Goal: Task Accomplishment & Management: Manage account settings

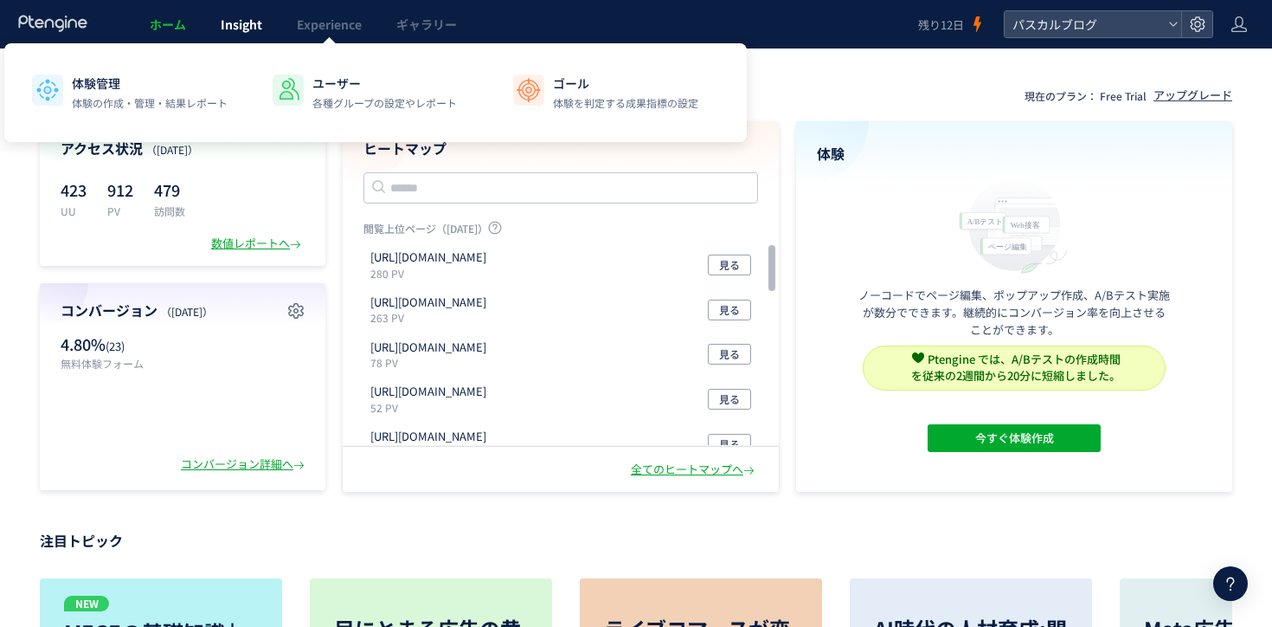
click at [249, 7] on link "Insight" at bounding box center [241, 24] width 76 height 48
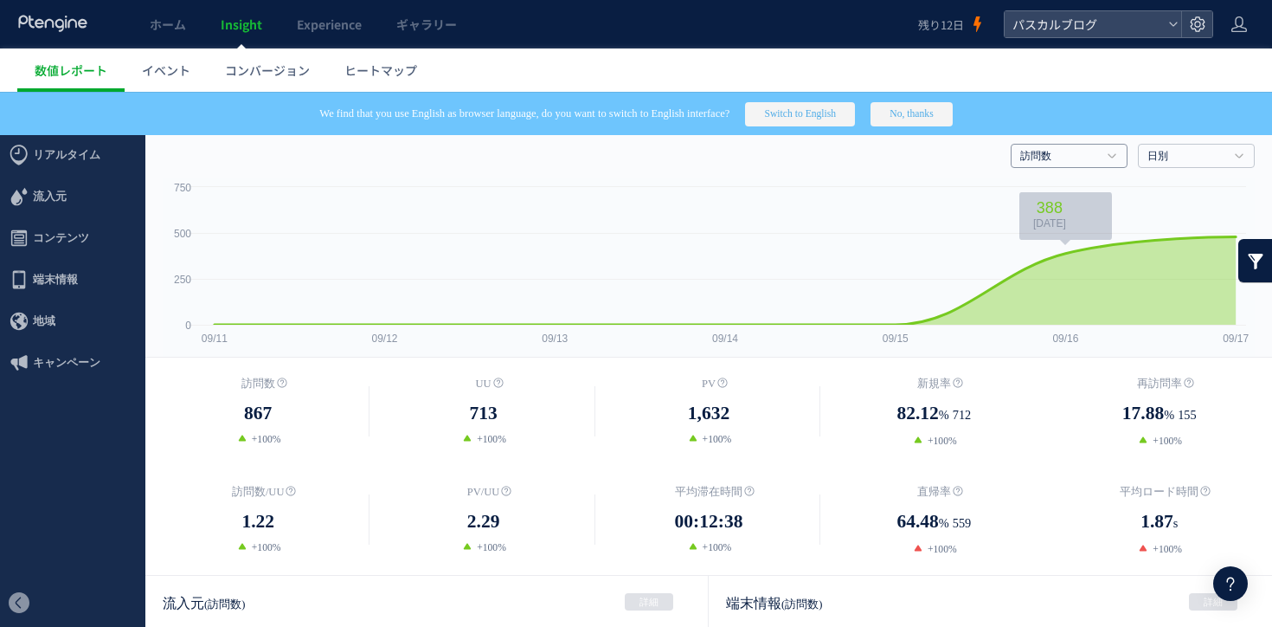
click at [1059, 144] on h4 "訪問数" at bounding box center [1069, 156] width 117 height 24
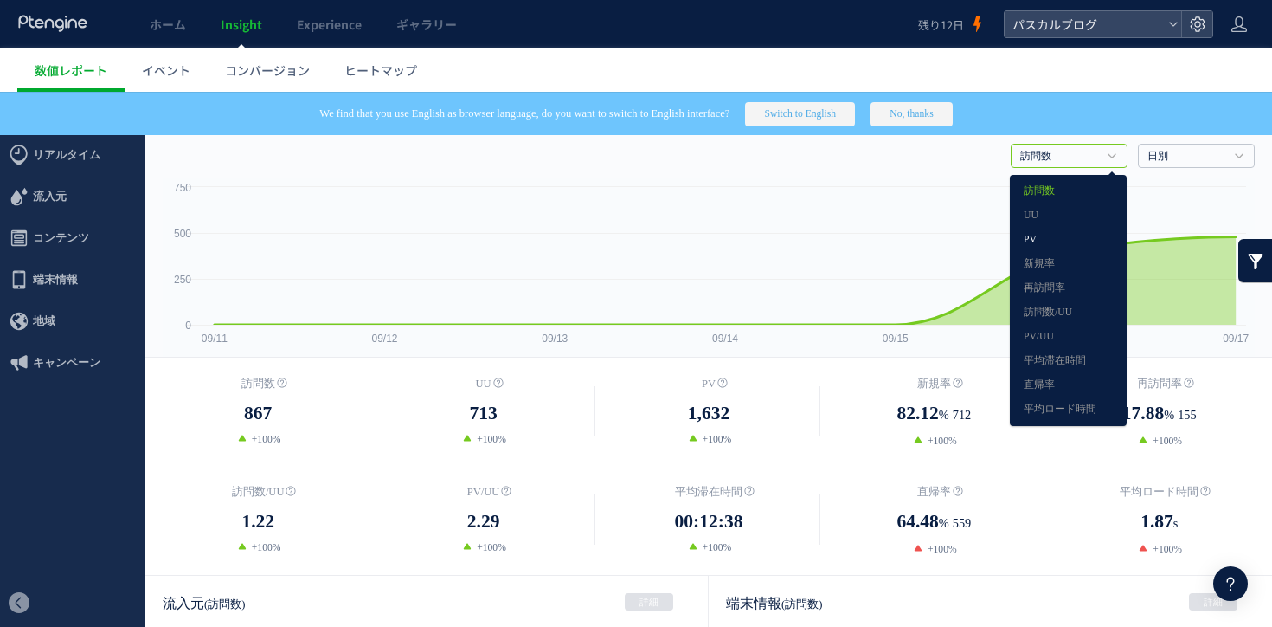
click at [1053, 228] on link "PV" at bounding box center [1068, 239] width 89 height 22
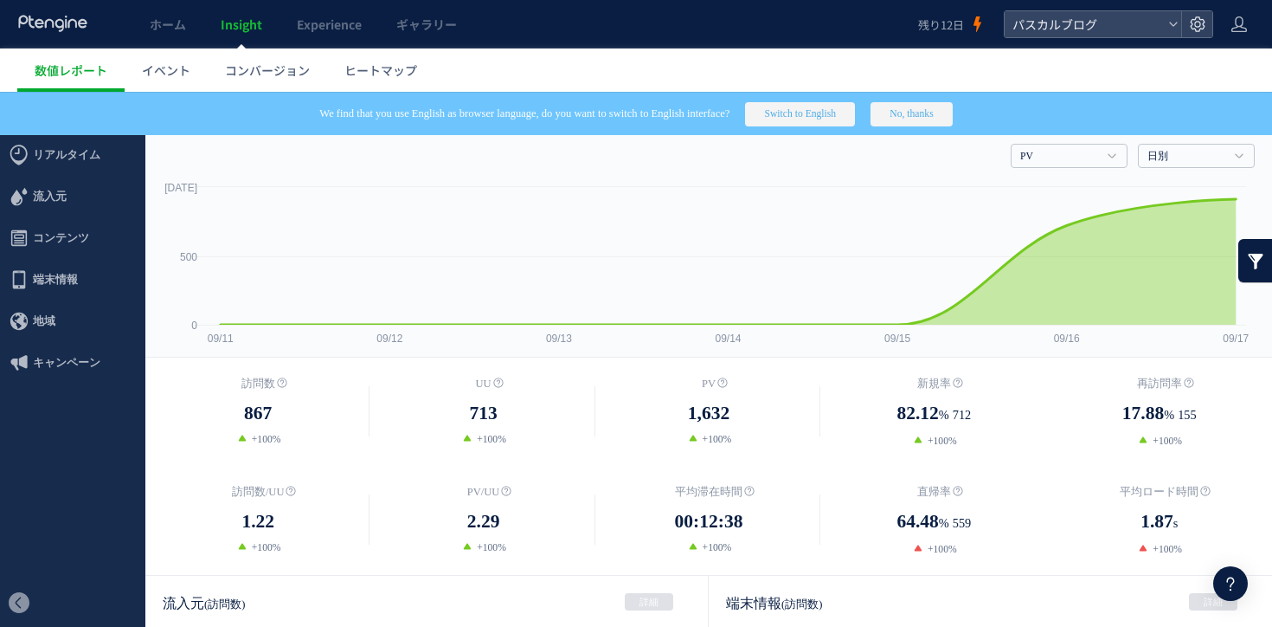
click at [1220, 16] on header "ホーム Insight Experience ギャラリー 残り12日 パスカルブログ" at bounding box center [636, 24] width 1272 height 48
click at [1233, 22] on icon at bounding box center [1239, 24] width 17 height 17
click at [1211, 93] on span "ログアウト" at bounding box center [1183, 95] width 61 height 17
